Goal: Find specific page/section: Find specific page/section

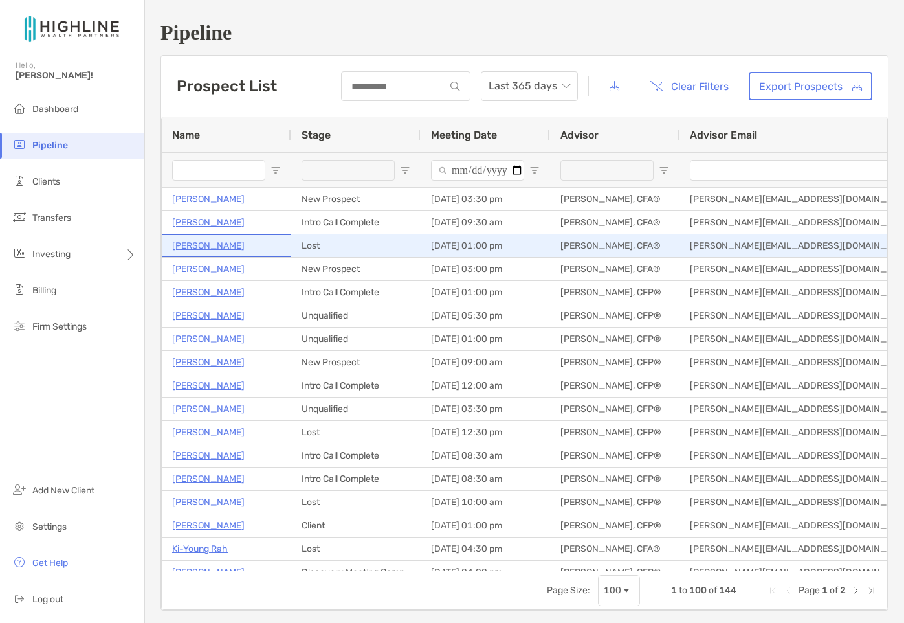
click at [222, 241] on p "[PERSON_NAME]" at bounding box center [208, 246] width 72 height 16
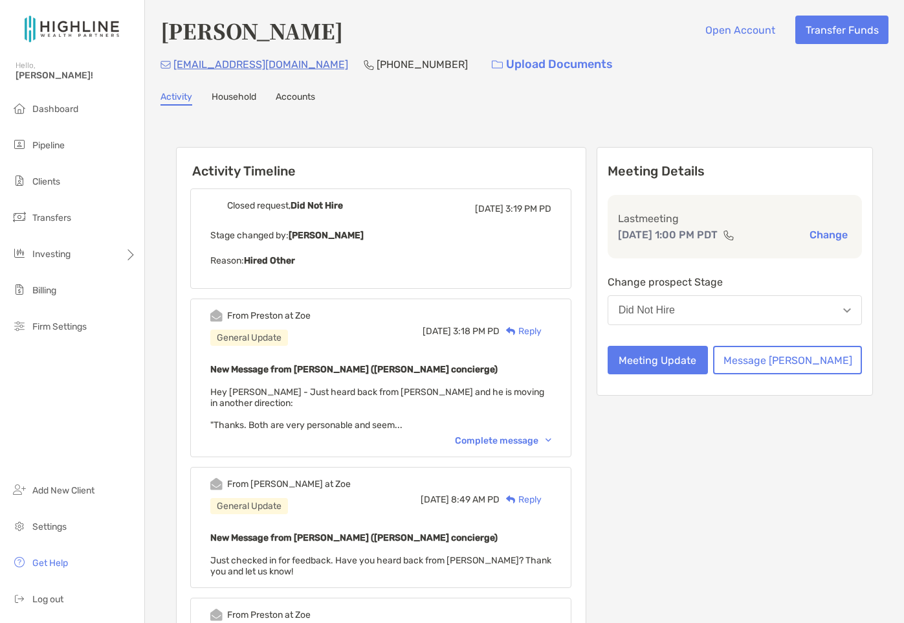
click at [500, 445] on div "Complete message" at bounding box center [503, 440] width 96 height 11
